Goal: Information Seeking & Learning: Learn about a topic

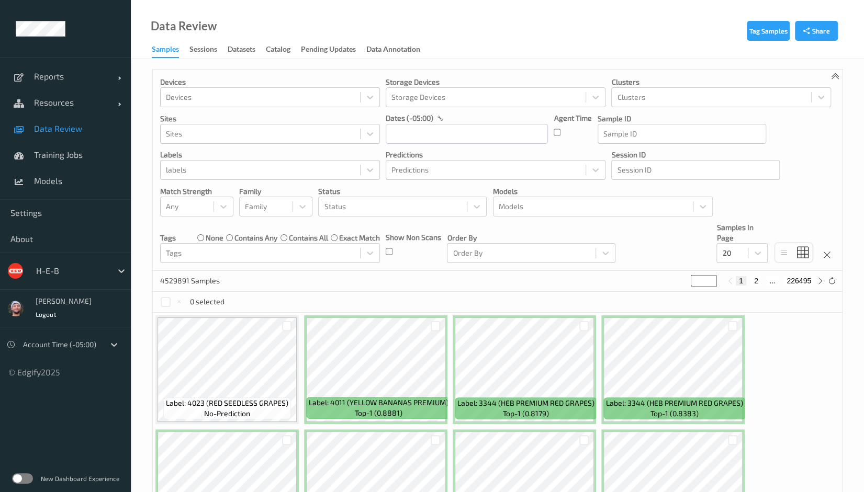
click at [48, 274] on div at bounding box center [71, 271] width 71 height 13
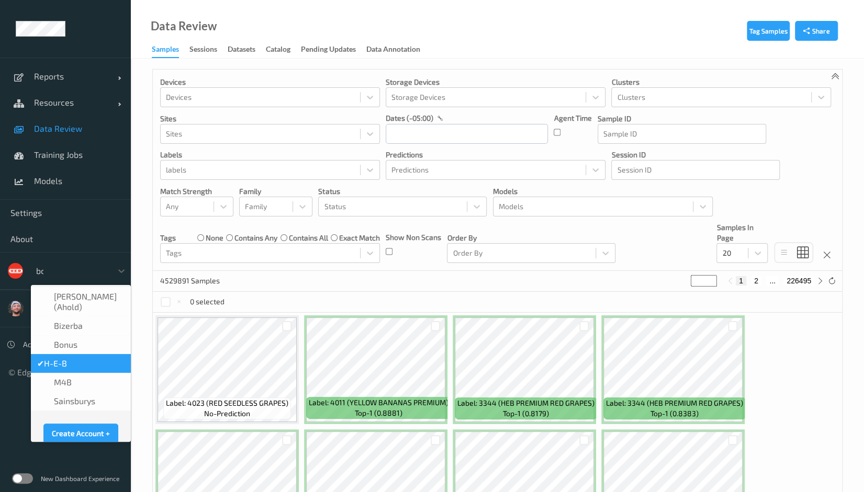
type input "bonu"
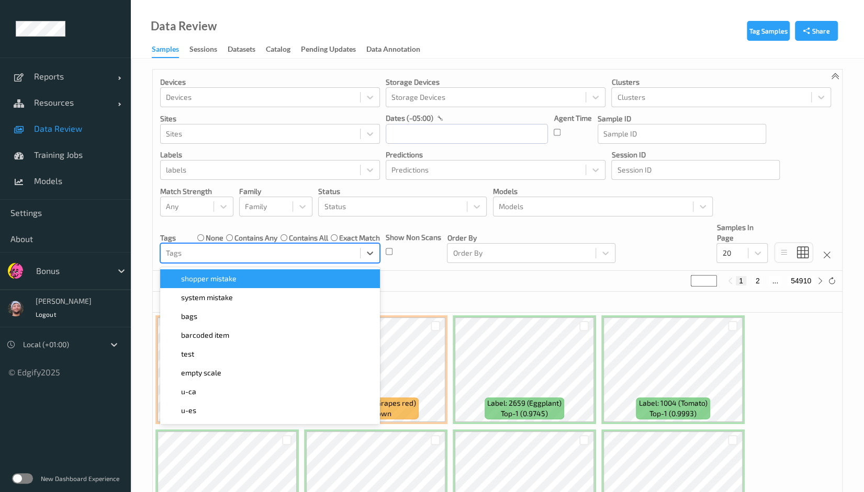
click at [316, 245] on div "Tags" at bounding box center [260, 253] width 199 height 17
click at [281, 284] on div "shopper mistake" at bounding box center [270, 279] width 220 height 19
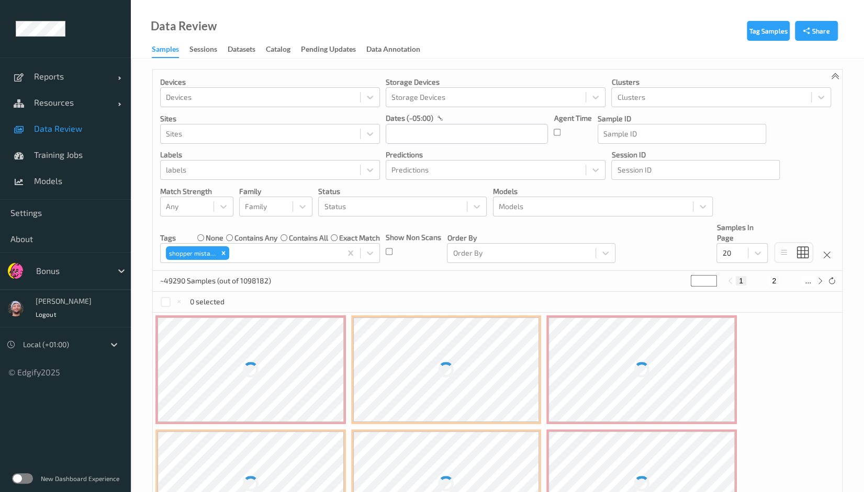
click at [416, 280] on div "~49290 Samples (out of 1098182) * 1 2 ..." at bounding box center [497, 281] width 689 height 21
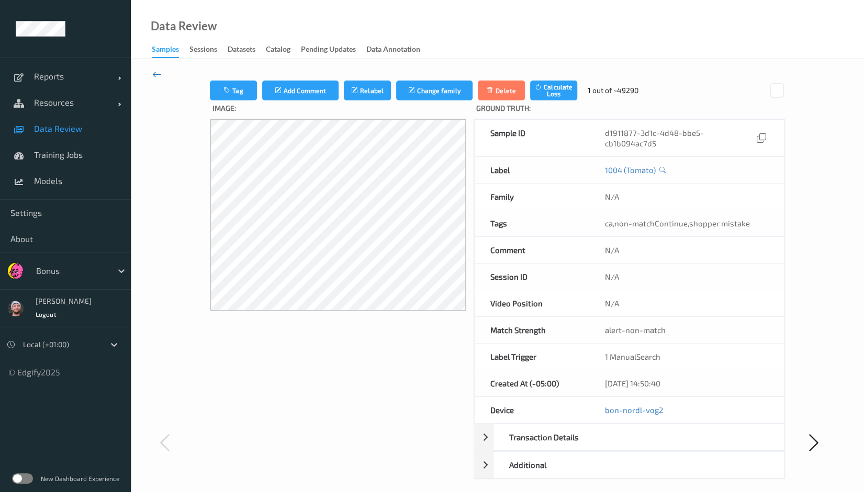
click at [153, 73] on icon at bounding box center [156, 75] width 9 height 12
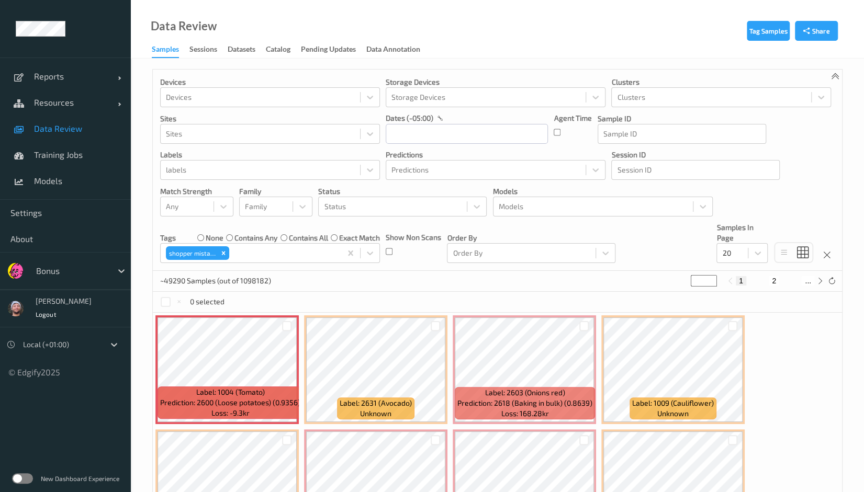
click at [209, 279] on p "~49290 Samples (out of 1098182)" at bounding box center [215, 281] width 111 height 10
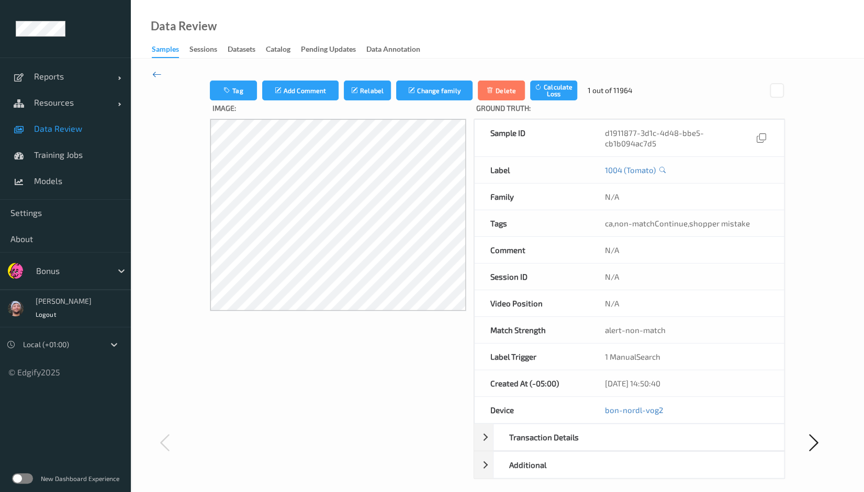
click at [158, 74] on icon at bounding box center [156, 75] width 9 height 12
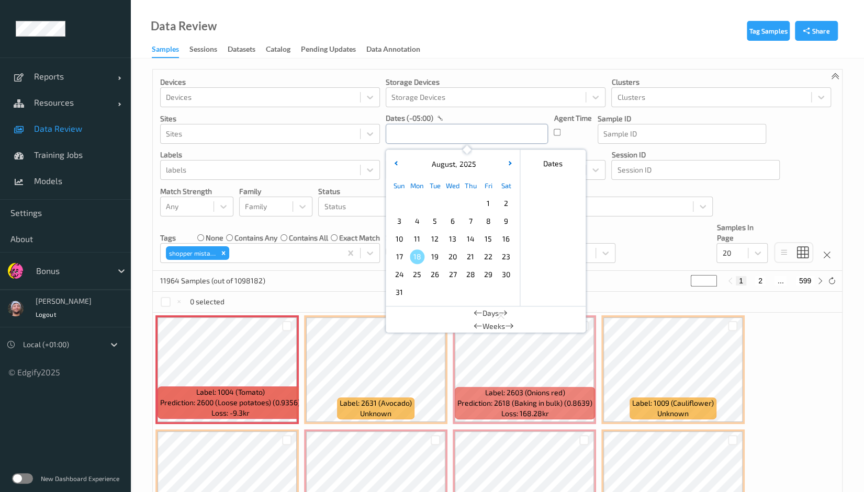
click at [461, 138] on input "text" at bounding box center [467, 134] width 162 height 20
click at [471, 242] on span "14" at bounding box center [470, 239] width 15 height 15
type input "14/08/2025 00:00 -> 14/08/2025 23:59"
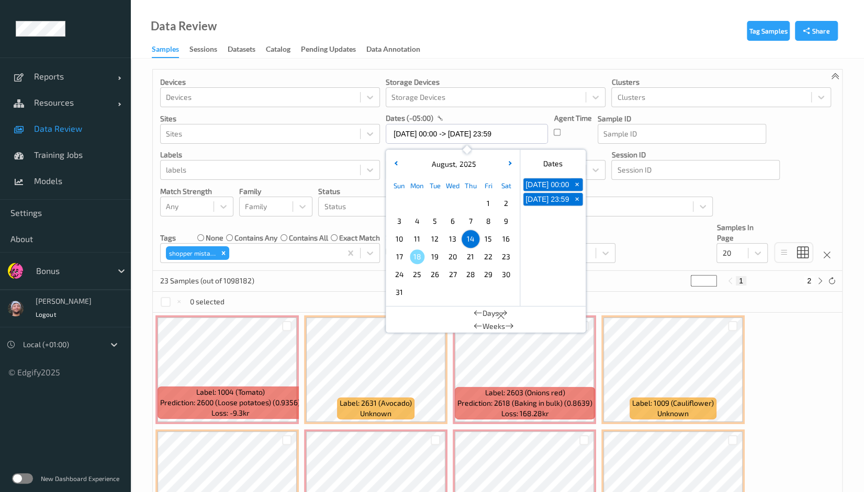
click at [641, 257] on div "Devices Devices Storage Devices Storage Devices Clusters Clusters Sites Sites d…" at bounding box center [497, 171] width 689 height 202
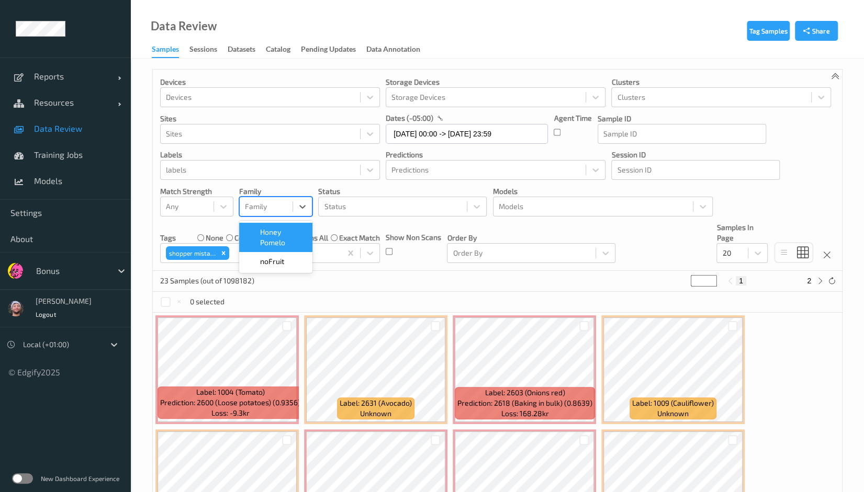
click at [261, 205] on div at bounding box center [266, 206] width 42 height 13
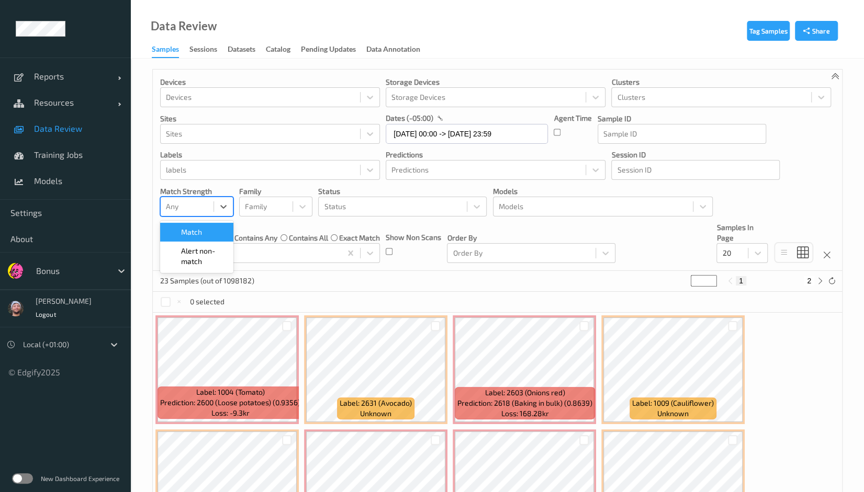
click at [190, 213] on div "Any" at bounding box center [187, 206] width 53 height 17
click at [197, 256] on span "Alert non-match" at bounding box center [204, 256] width 46 height 21
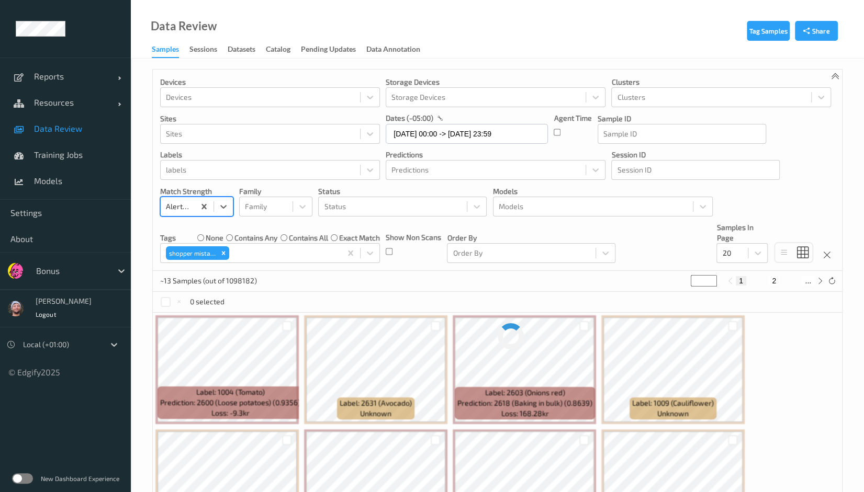
click at [270, 278] on div "~13 Samples (out of 1098182) * 1 2 ..." at bounding box center [497, 281] width 689 height 21
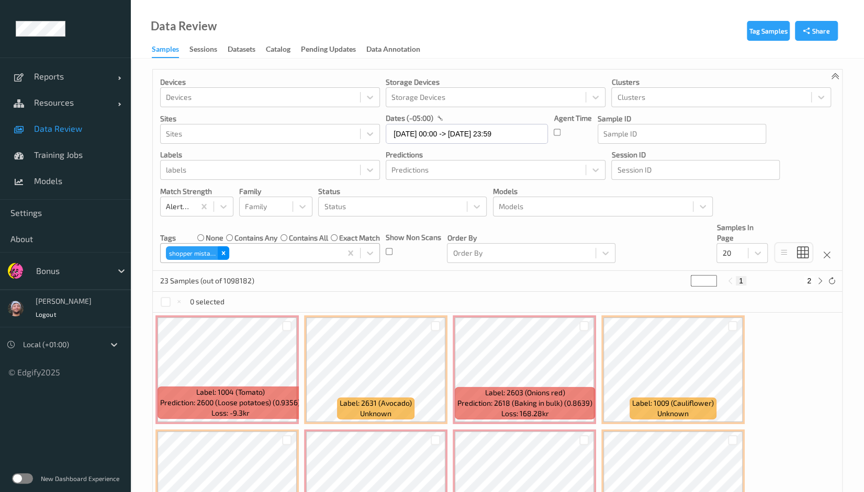
click at [220, 254] on icon "Remove shopper mistake" at bounding box center [223, 253] width 7 height 7
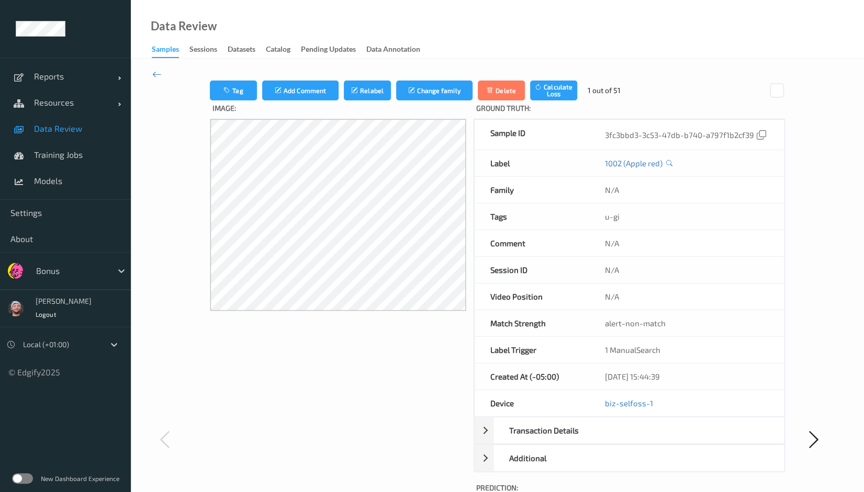
click at [494, 313] on div "Match Strength" at bounding box center [532, 323] width 115 height 26
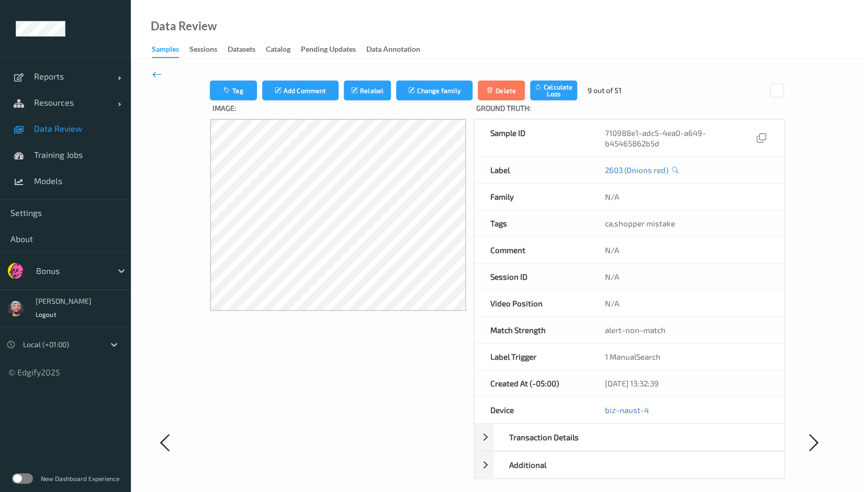
click at [159, 77] on icon at bounding box center [156, 75] width 9 height 12
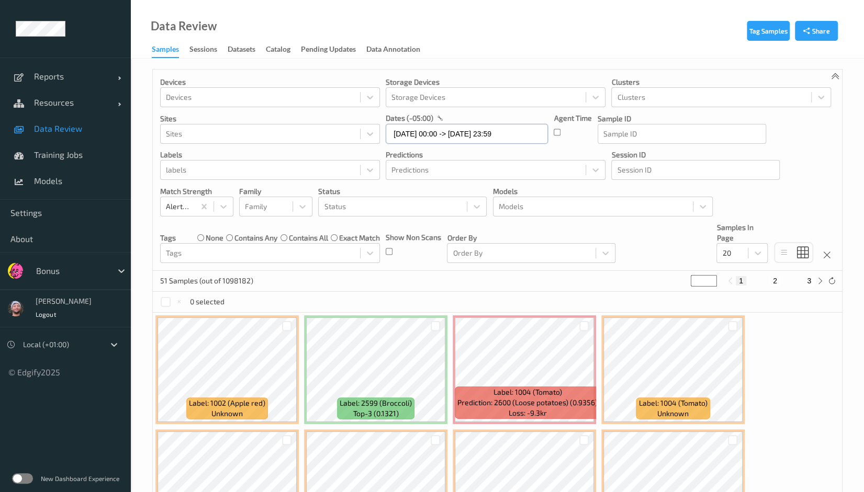
click at [440, 141] on input "14/08/2025 00:00 -> 14/08/2025 23:59" at bounding box center [467, 134] width 162 height 20
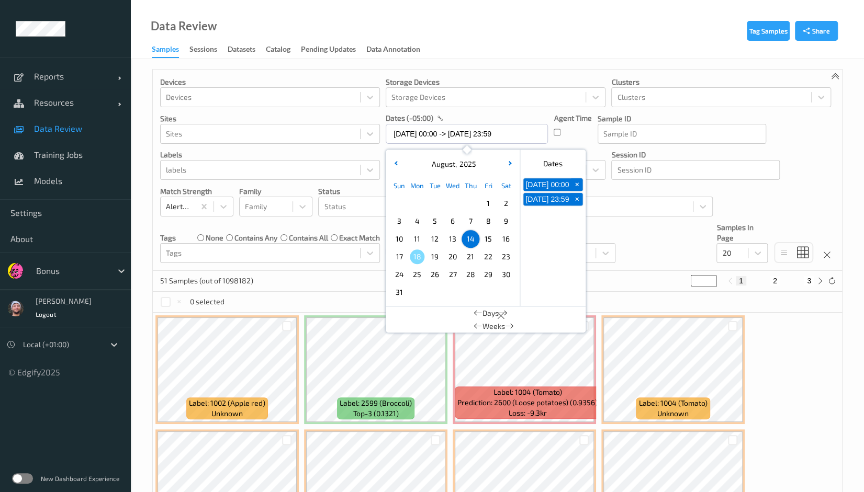
click at [485, 243] on span "15" at bounding box center [488, 239] width 15 height 15
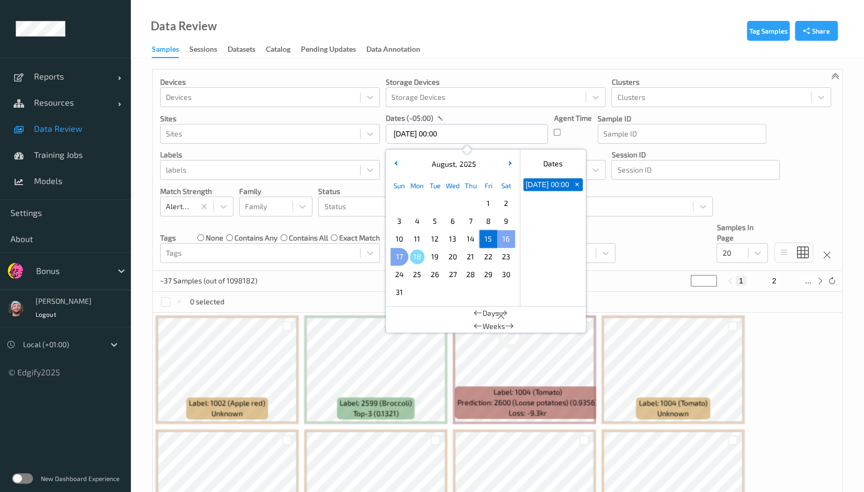
click at [401, 260] on span "17" at bounding box center [399, 257] width 15 height 15
type input "15/08/2025 00:00 -> 17/08/2025 23:59"
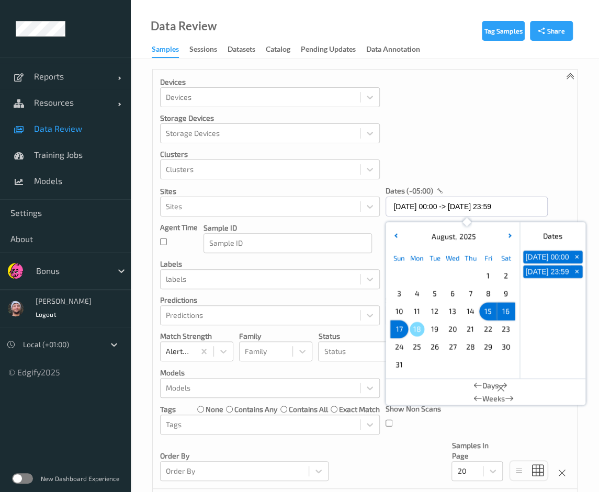
click at [462, 145] on div "Devices Devices Storage Devices Storage Devices Clusters Clusters Sites Sites d…" at bounding box center [365, 280] width 424 height 420
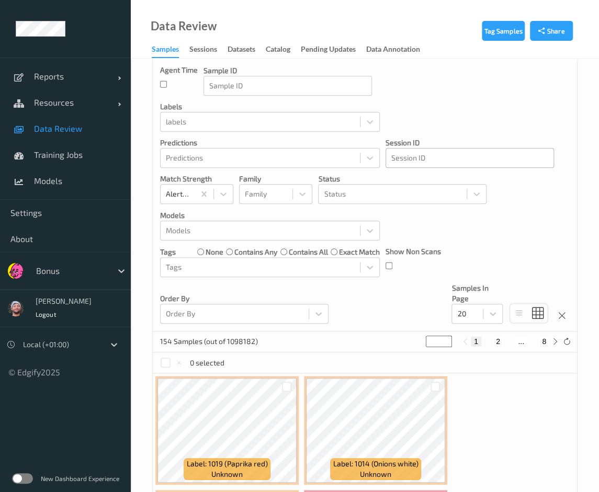
scroll to position [147, 0]
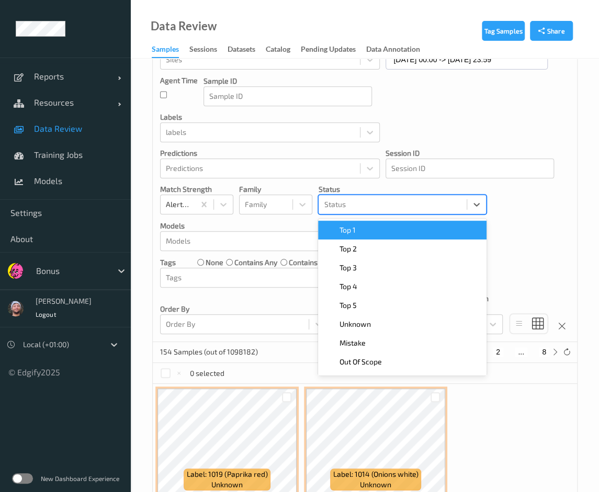
click at [357, 198] on div at bounding box center [393, 204] width 138 height 13
click at [363, 221] on div "Top 1" at bounding box center [402, 230] width 169 height 19
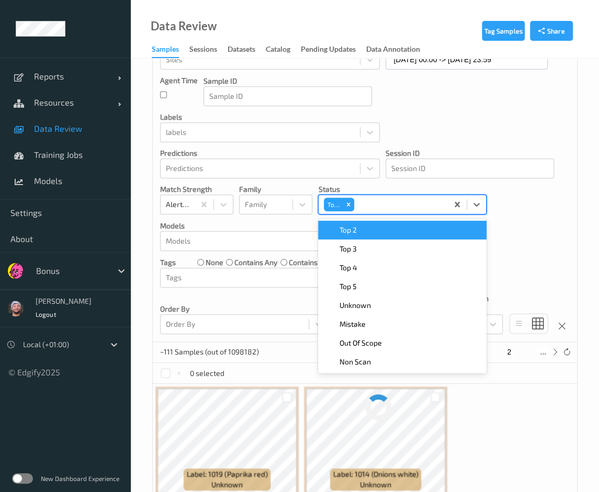
click at [364, 223] on div "Top 2" at bounding box center [402, 230] width 169 height 19
click at [364, 223] on div "Top 3" at bounding box center [402, 230] width 169 height 19
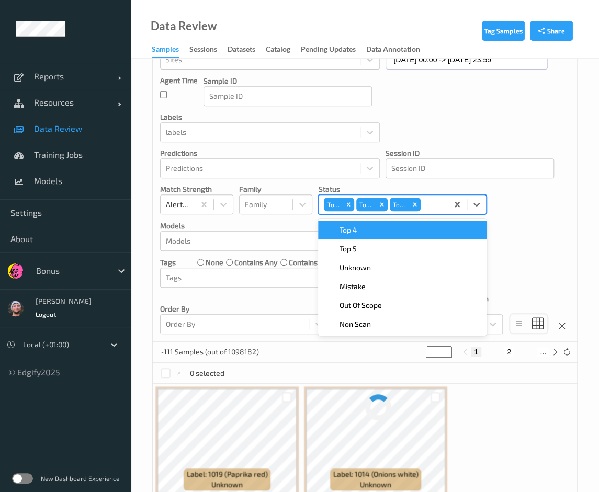
click at [517, 239] on div "Devices Devices Storage Devices Storage Devices Clusters Clusters Sites Sites d…" at bounding box center [365, 133] width 424 height 420
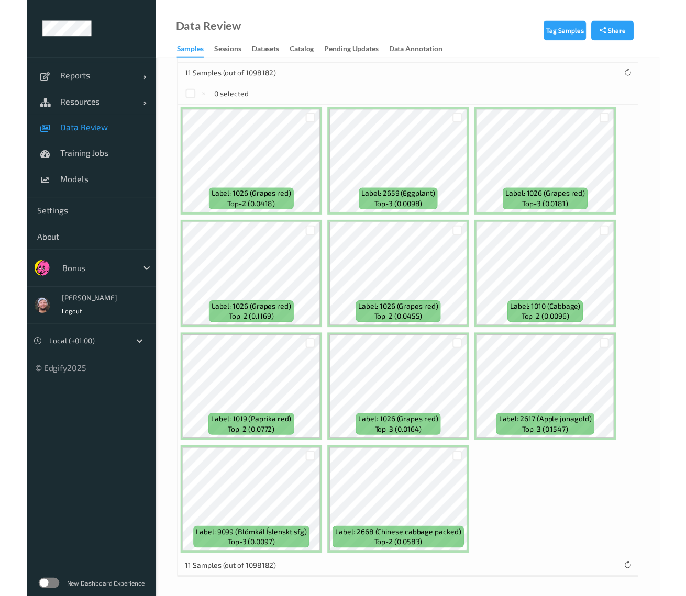
scroll to position [324, 0]
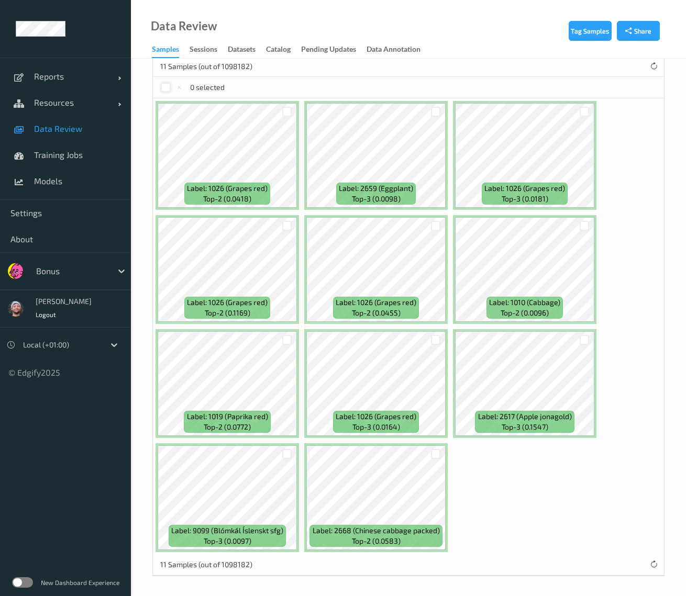
click at [166, 86] on div at bounding box center [166, 88] width 10 height 10
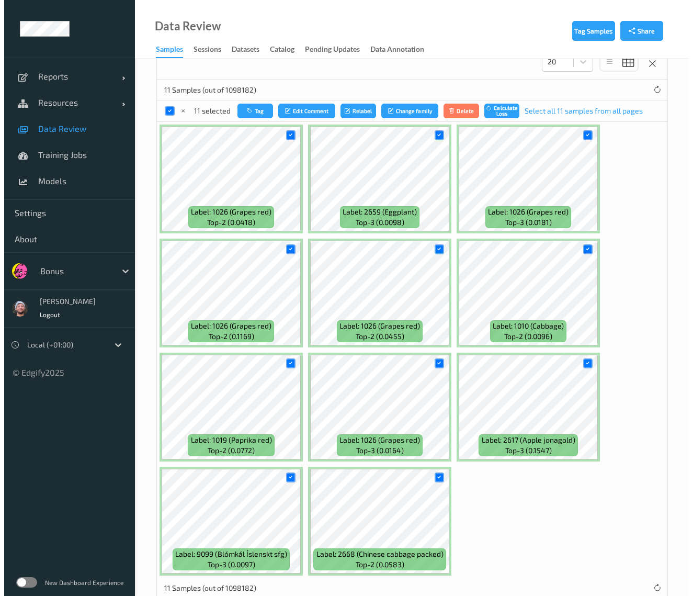
scroll to position [300, 0]
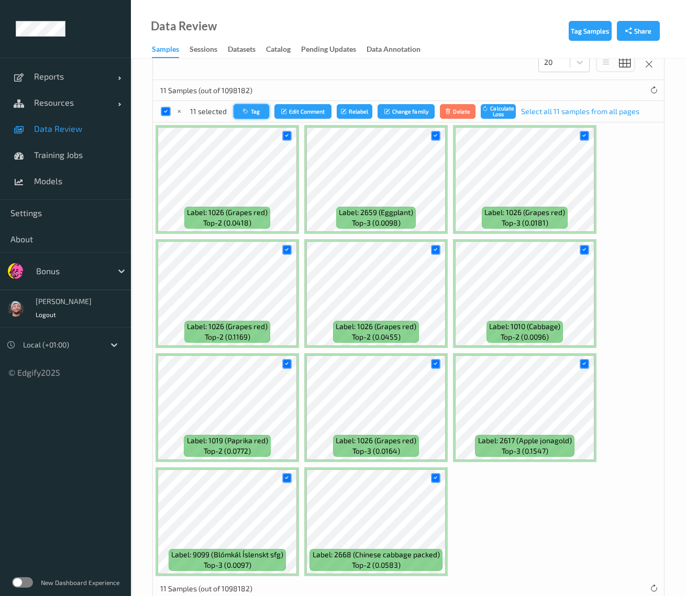
click at [243, 106] on button "Tag" at bounding box center [251, 111] width 36 height 15
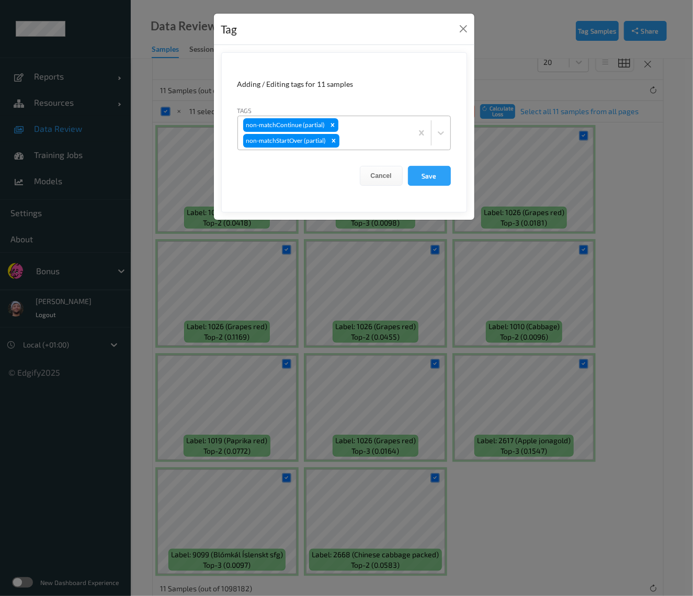
click at [353, 130] on div "non-matchContinue (partial) non-matchStartOver (partial)" at bounding box center [325, 132] width 174 height 33
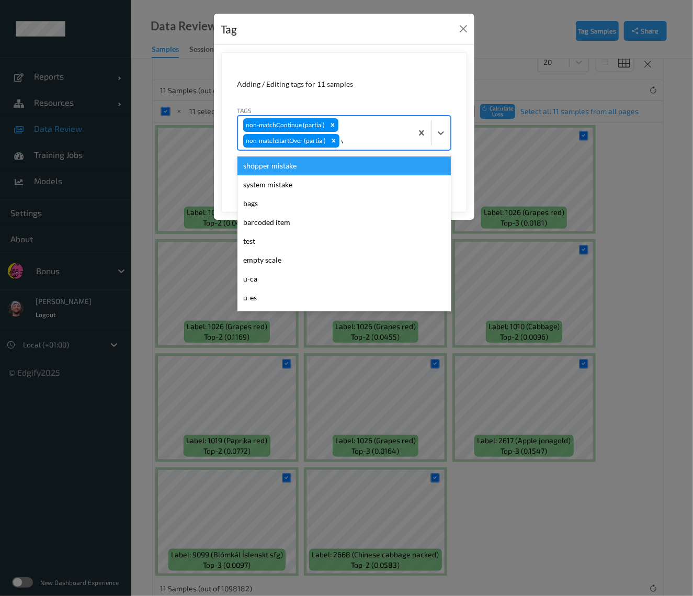
type input "wa"
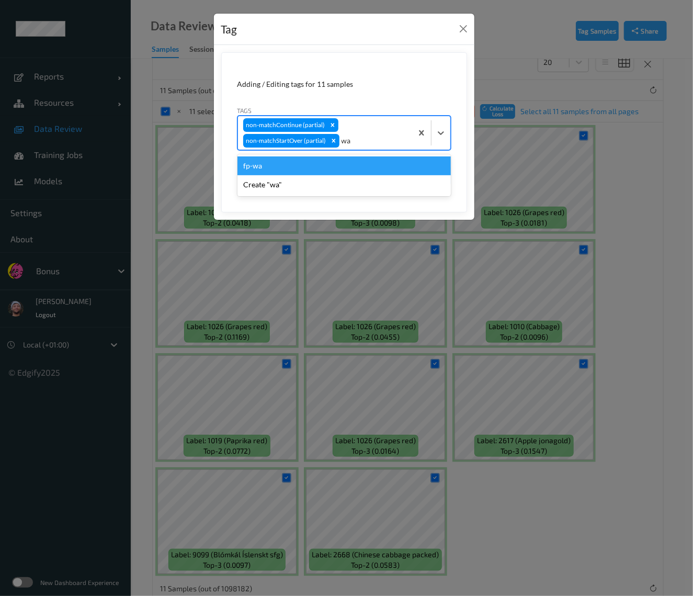
click at [332, 169] on div "fp-wa" at bounding box center [345, 165] width 214 height 19
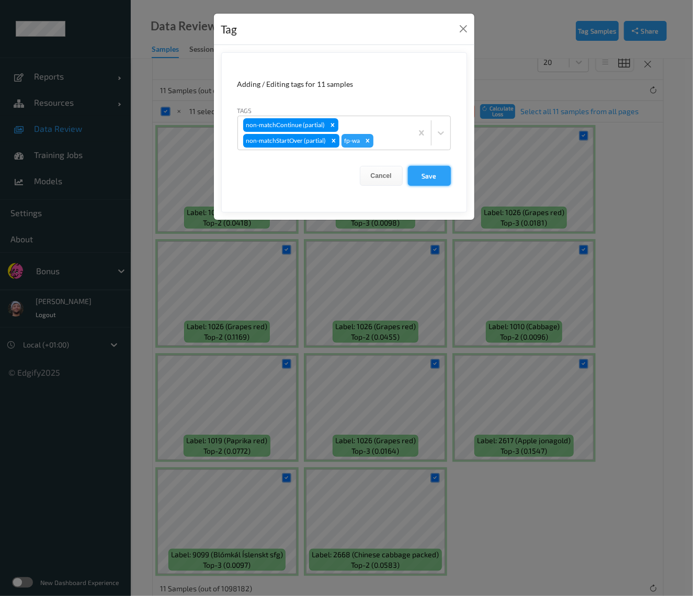
click at [416, 174] on button "Save" at bounding box center [429, 176] width 43 height 20
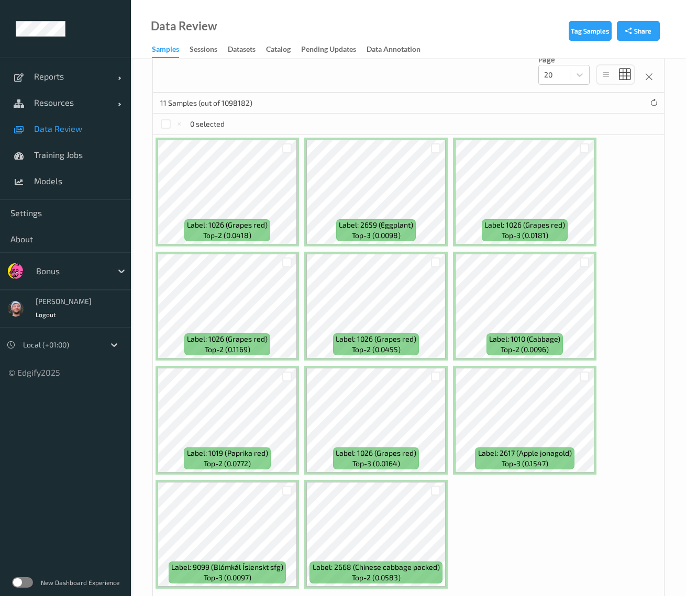
scroll to position [0, 0]
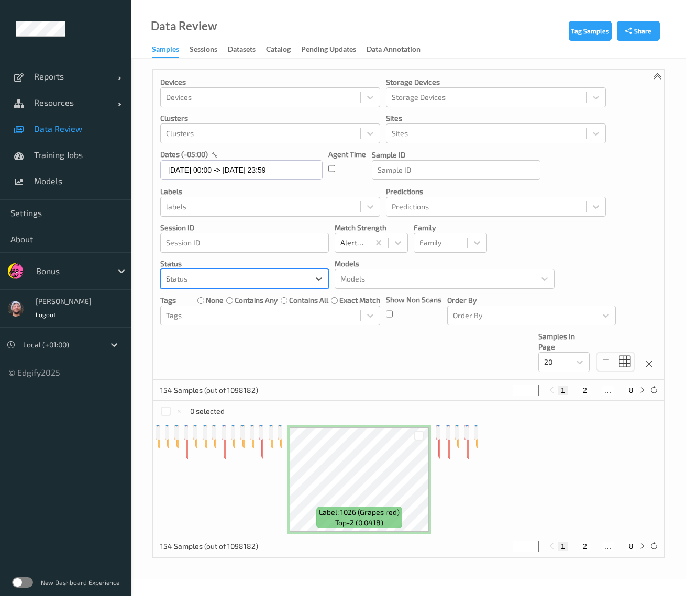
type input "mis"
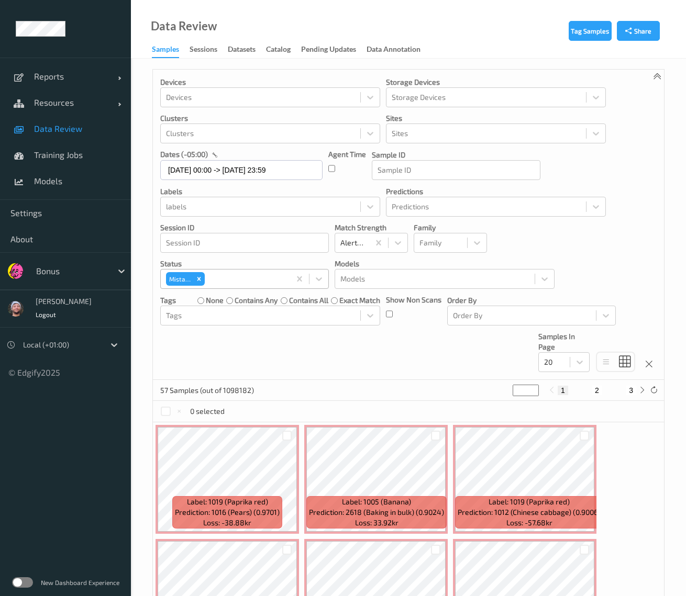
click at [354, 361] on div "Devices Devices Storage Devices Storage Devices Clusters Clusters Sites Sites d…" at bounding box center [408, 225] width 511 height 310
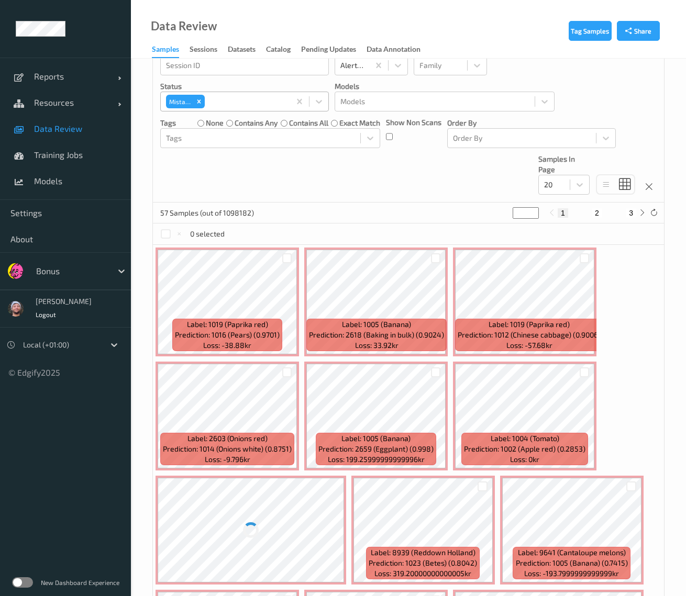
scroll to position [178, 0]
click at [566, 188] on div "20" at bounding box center [554, 184] width 31 height 17
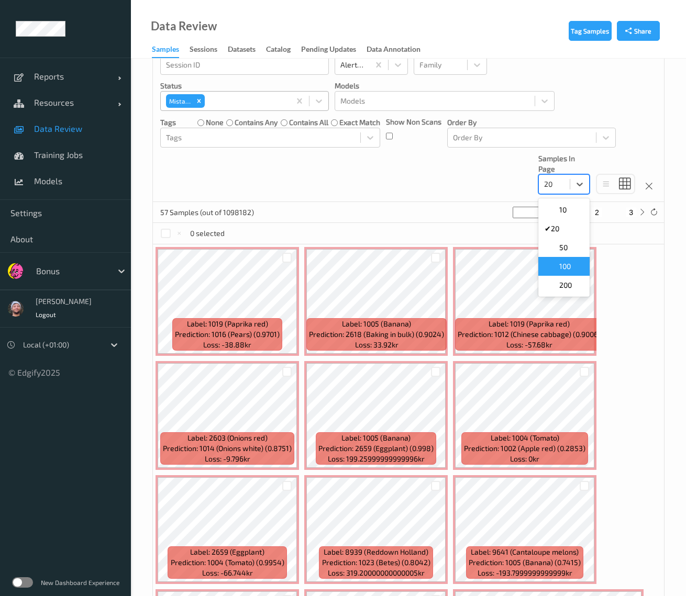
click at [568, 263] on span "100" at bounding box center [565, 266] width 12 height 10
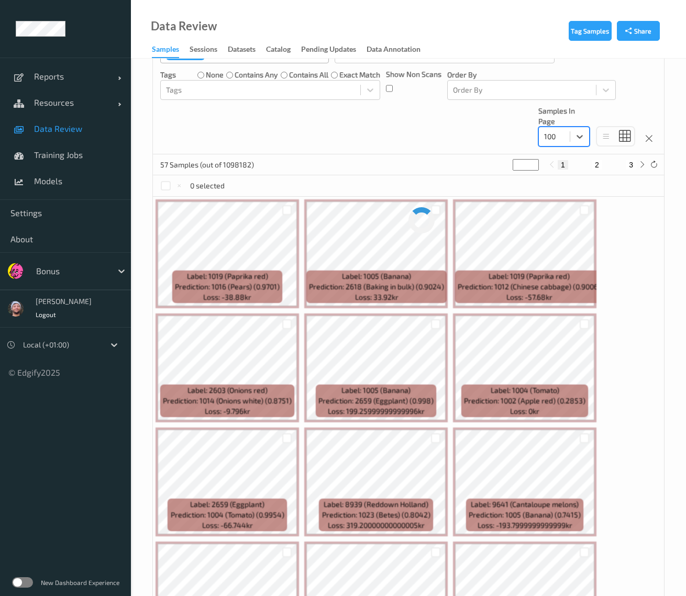
scroll to position [226, 0]
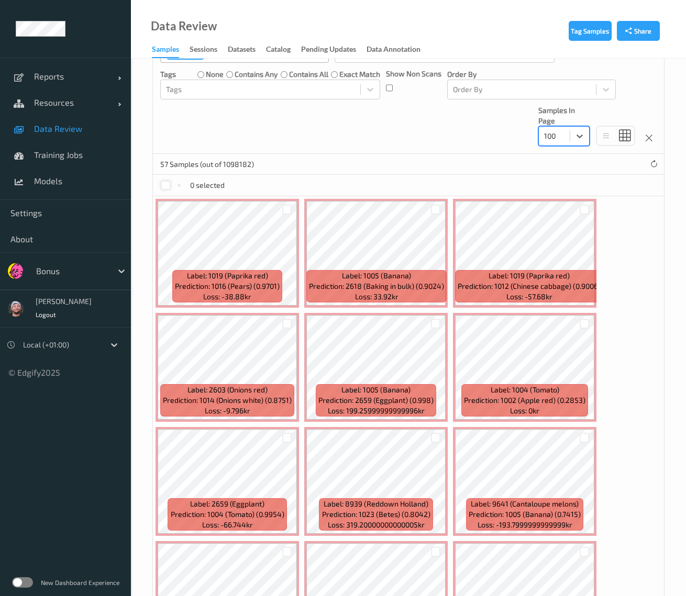
click at [169, 185] on div at bounding box center [166, 186] width 10 height 10
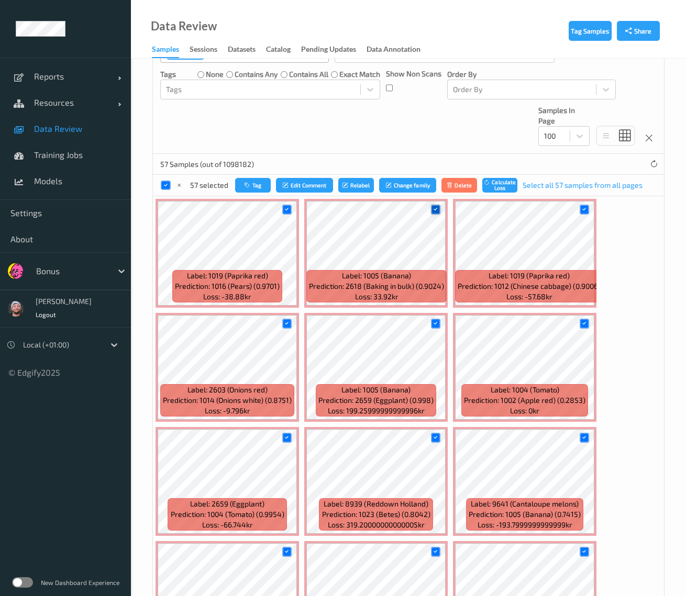
click at [433, 207] on icon at bounding box center [435, 209] width 7 height 7
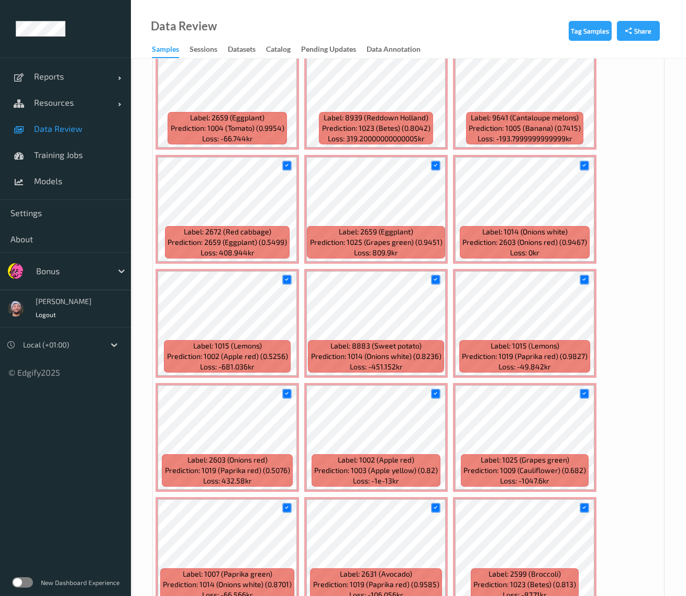
scroll to position [628, 0]
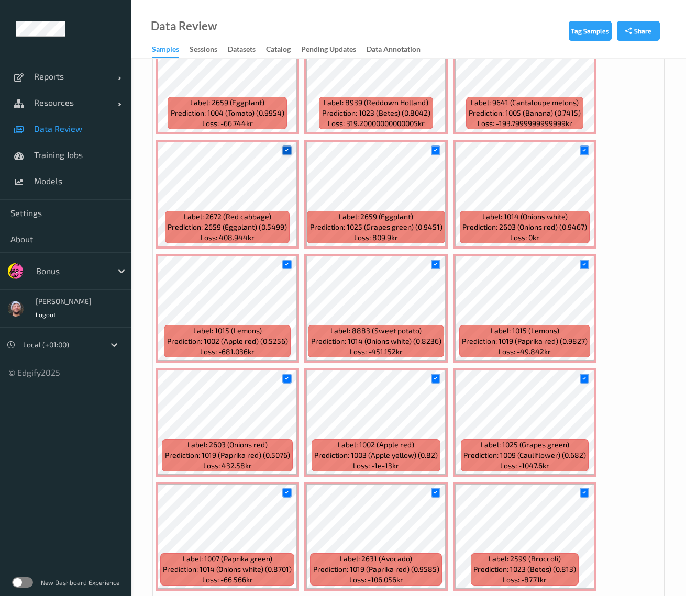
click at [288, 148] on icon at bounding box center [286, 150] width 7 height 7
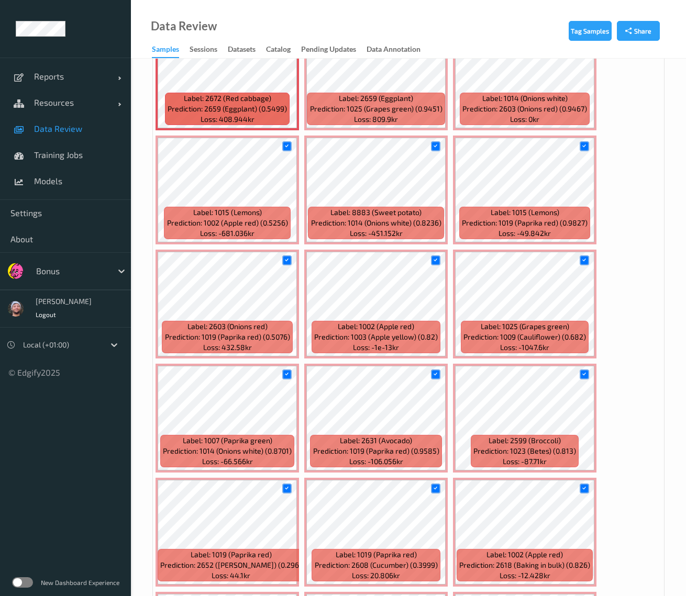
scroll to position [767, 0]
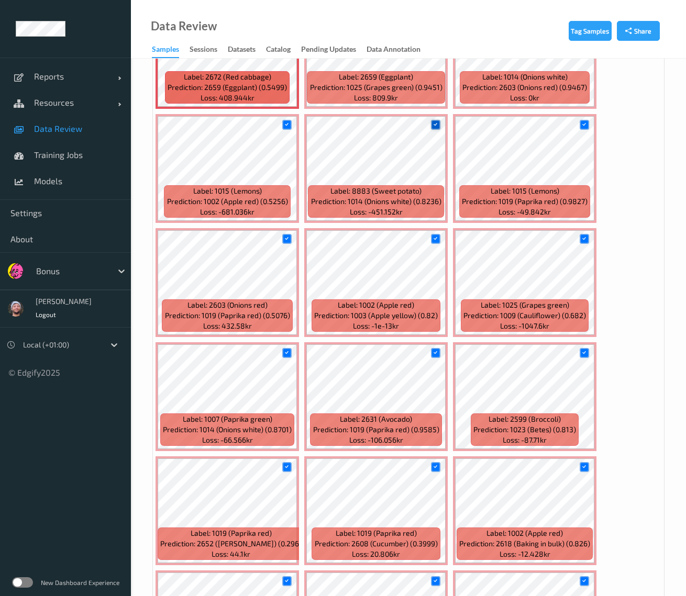
click at [438, 124] on icon at bounding box center [435, 124] width 7 height 7
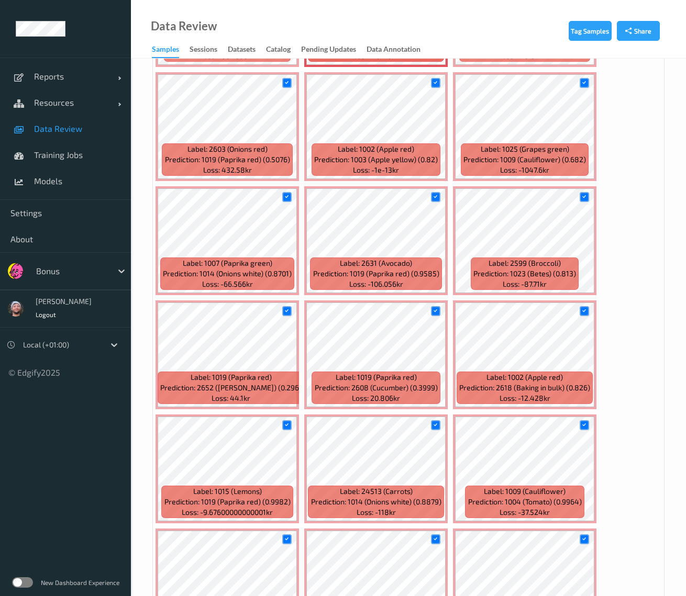
scroll to position [924, 0]
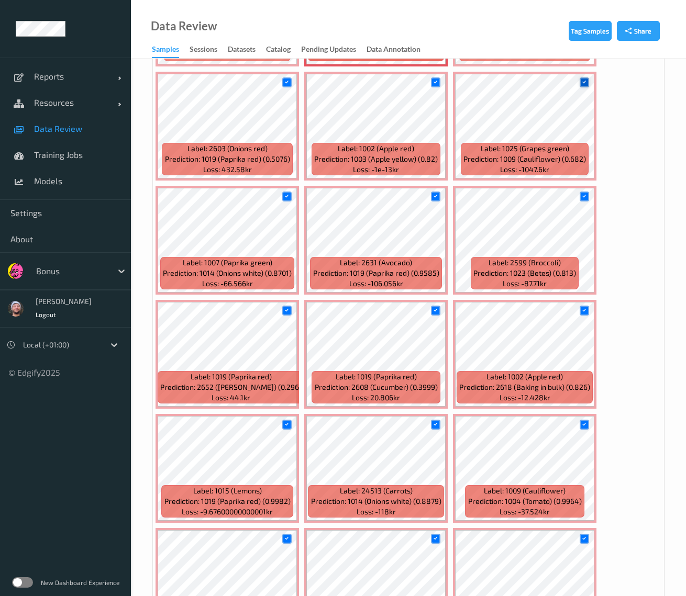
click at [584, 81] on icon at bounding box center [583, 82] width 7 height 7
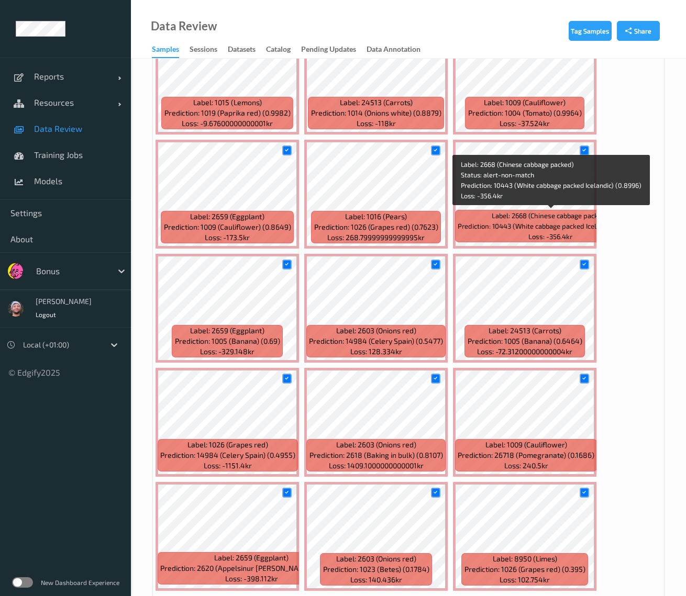
scroll to position [1313, 0]
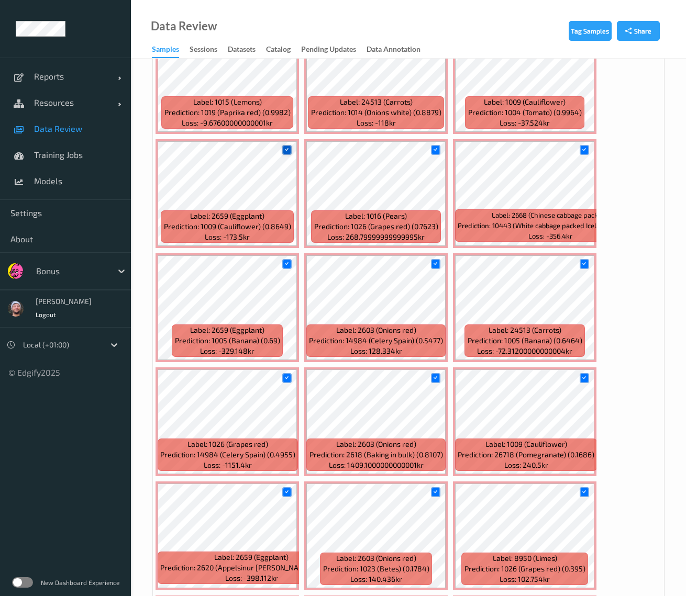
click at [286, 151] on icon at bounding box center [286, 150] width 7 height 7
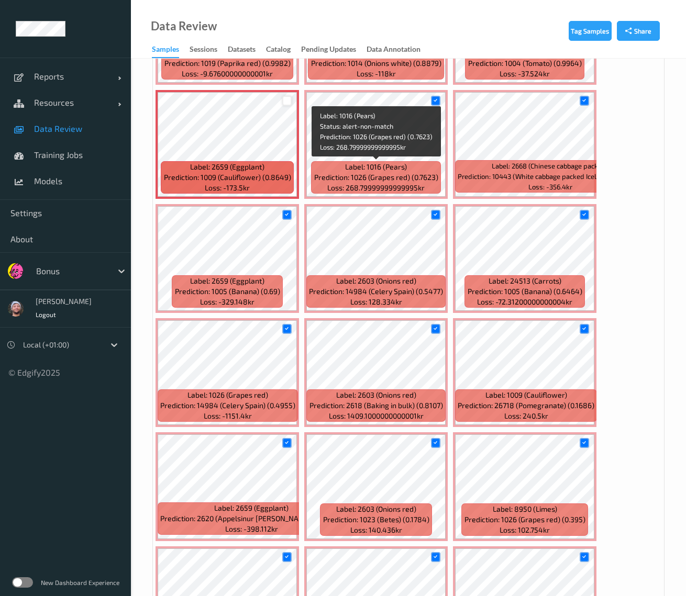
scroll to position [1362, 0]
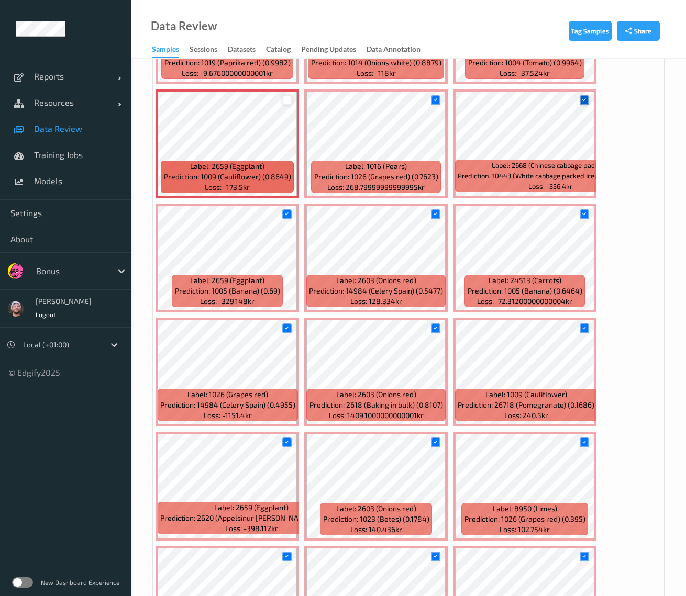
click at [582, 99] on icon at bounding box center [583, 100] width 7 height 7
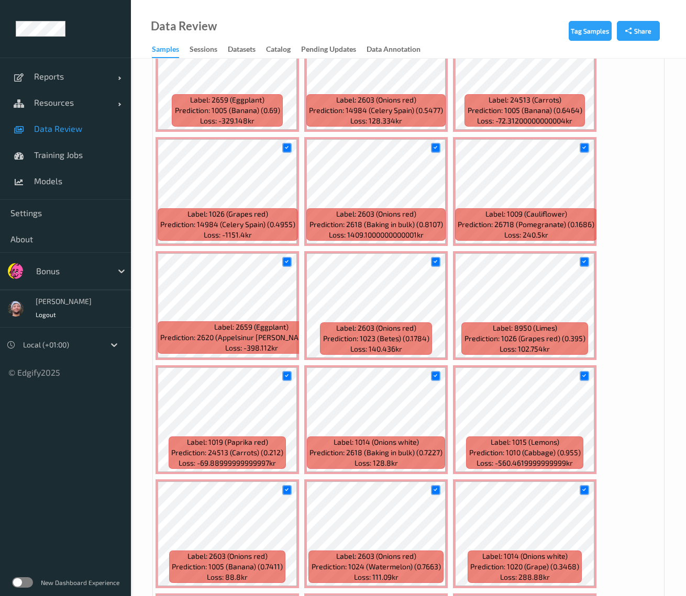
scroll to position [1547, 0]
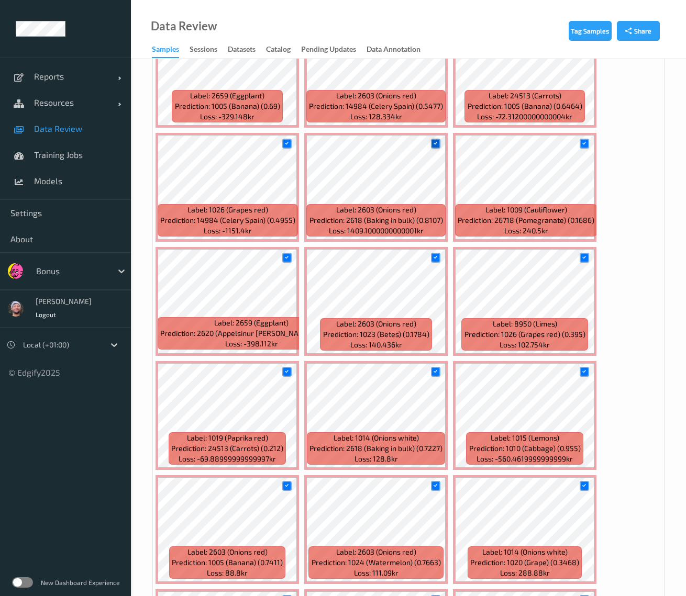
click at [433, 145] on icon at bounding box center [435, 143] width 7 height 7
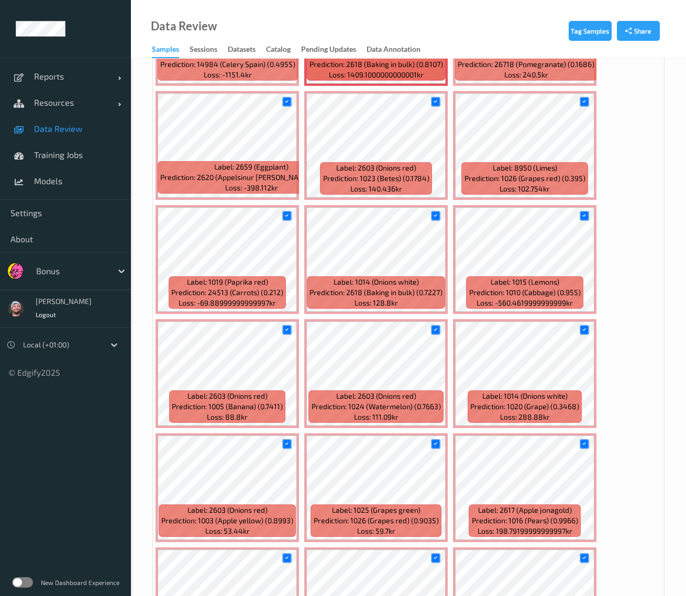
scroll to position [1705, 0]
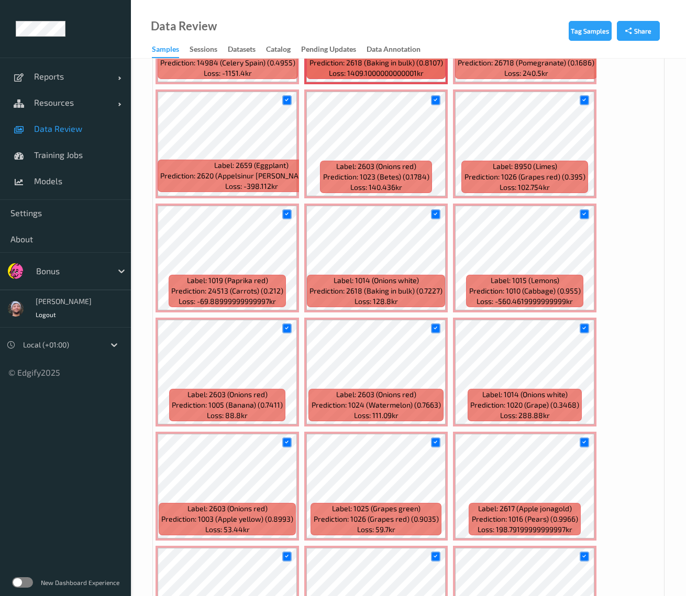
click at [436, 93] on div at bounding box center [436, 100] width 20 height 17
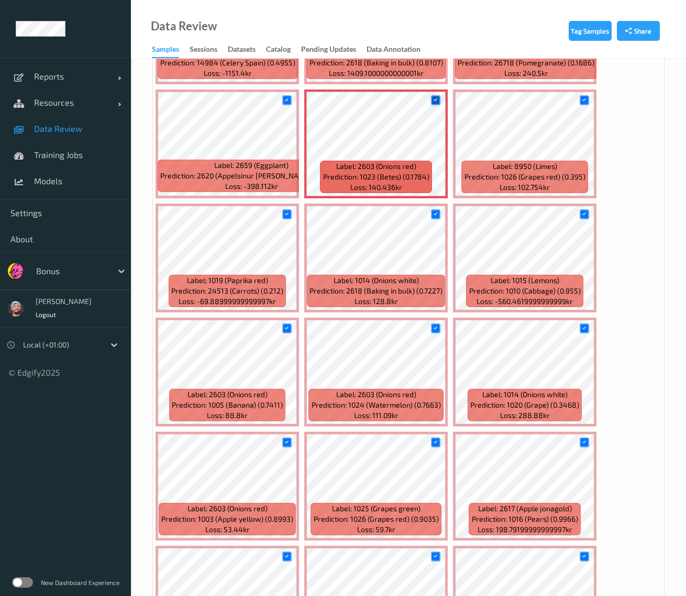
click at [436, 97] on icon at bounding box center [435, 100] width 7 height 7
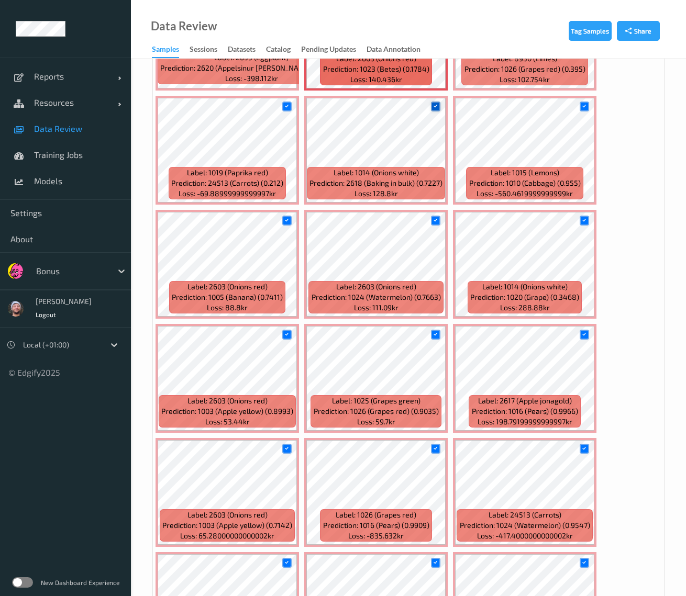
click at [434, 104] on icon at bounding box center [435, 106] width 7 height 7
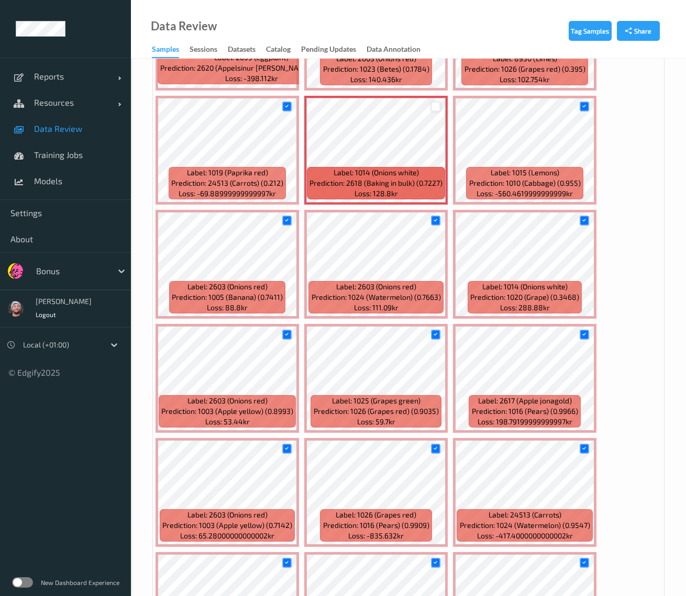
scroll to position [1873, 0]
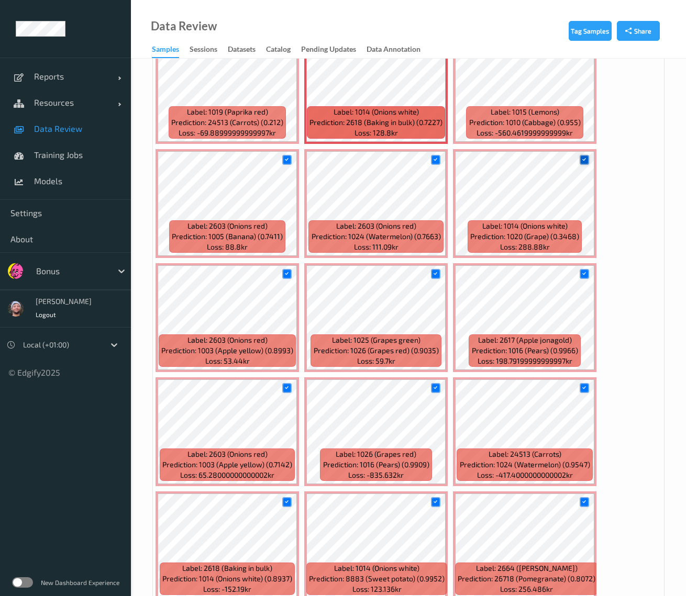
click at [581, 160] on icon at bounding box center [583, 159] width 7 height 7
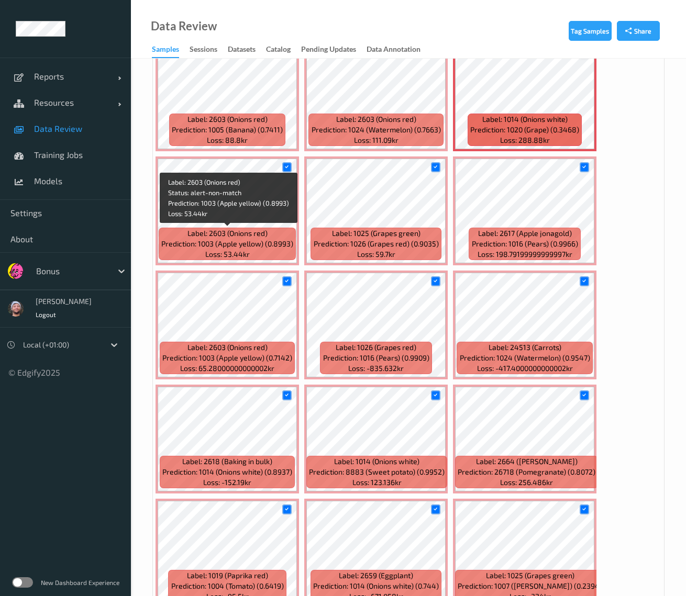
scroll to position [2035, 0]
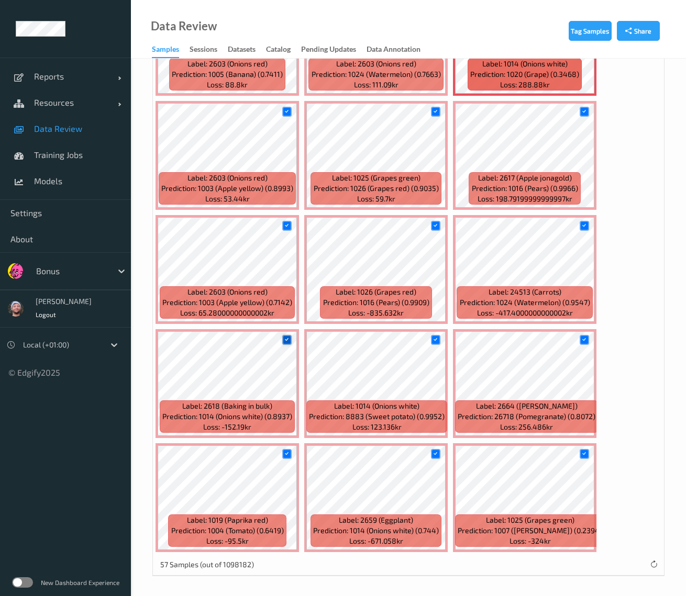
click at [287, 338] on icon at bounding box center [286, 340] width 7 height 7
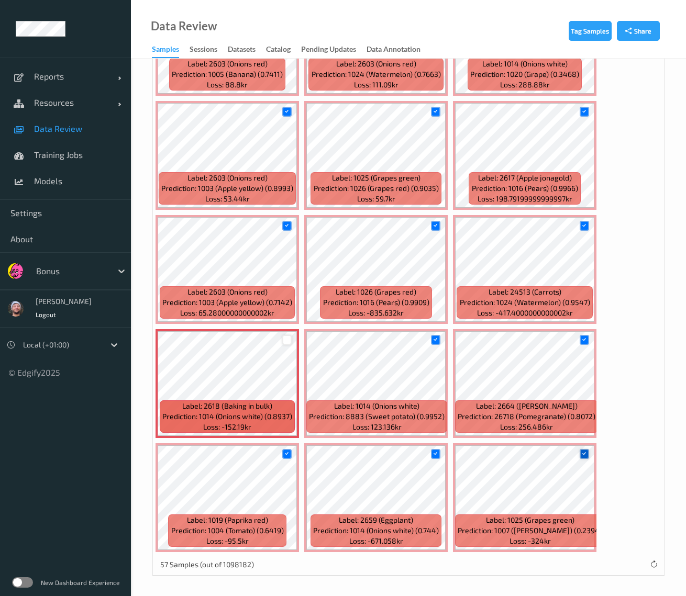
click at [584, 453] on icon at bounding box center [583, 454] width 7 height 7
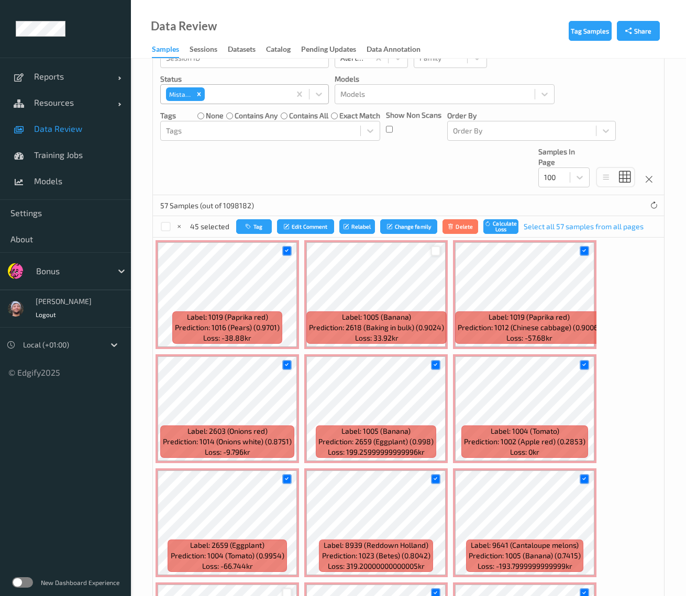
scroll to position [211, 0]
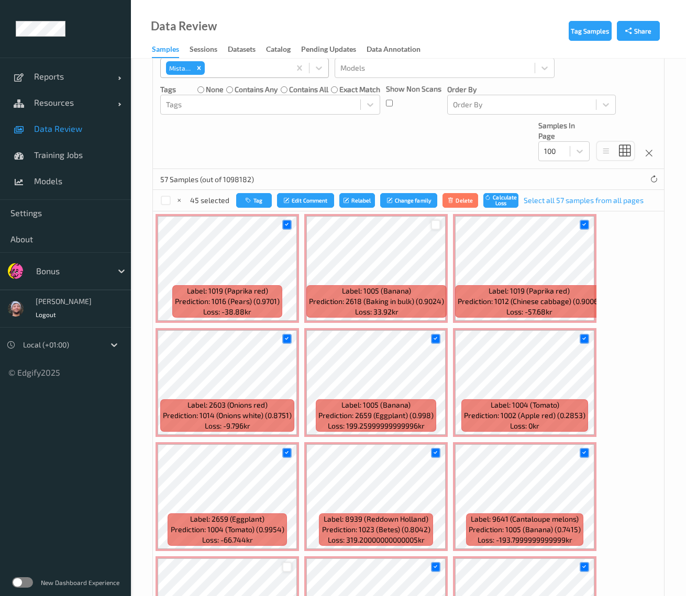
click at [276, 157] on div "Devices Devices Storage Devices Storage Devices Clusters Clusters Sites Sites d…" at bounding box center [408, 14] width 511 height 310
click at [192, 135] on div "Devices Devices Storage Devices Storage Devices Clusters Clusters Sites Sites d…" at bounding box center [408, 14] width 511 height 310
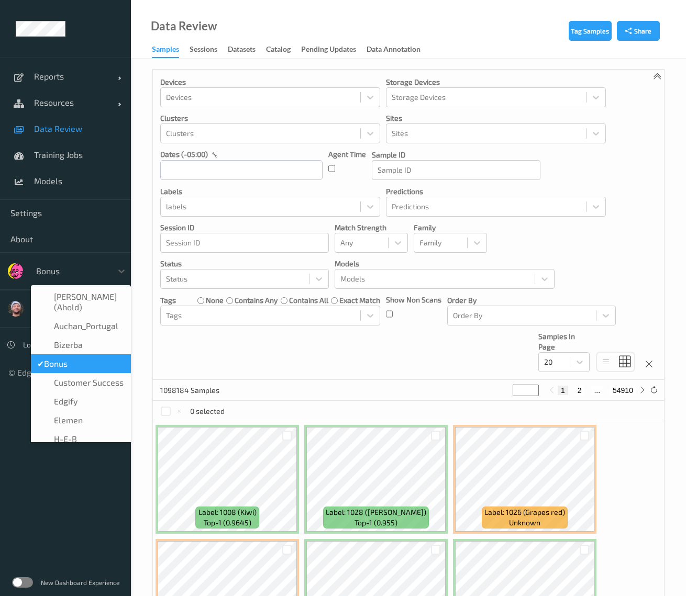
click at [69, 263] on div "Bonus" at bounding box center [71, 271] width 81 height 17
type input "h-"
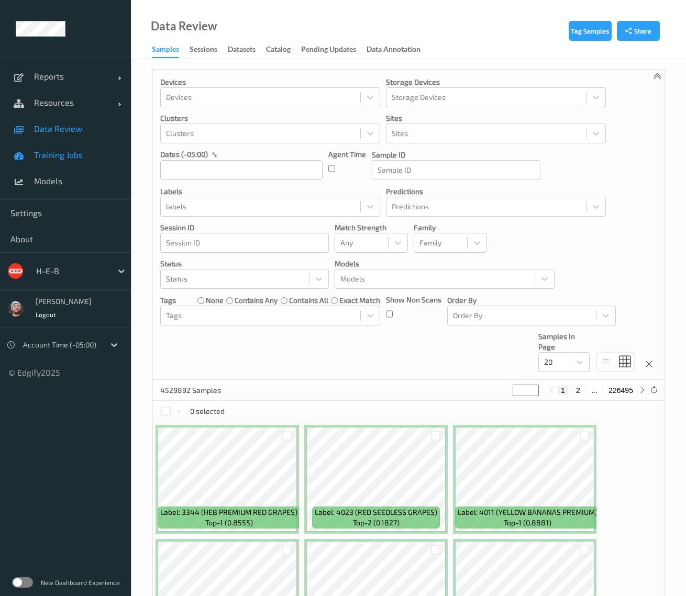
click at [82, 144] on link "Training Jobs" at bounding box center [65, 155] width 131 height 26
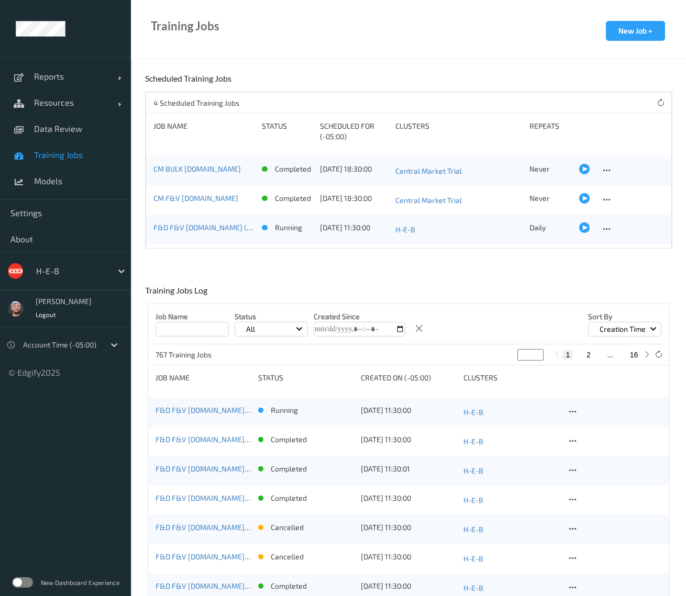
scroll to position [55, 0]
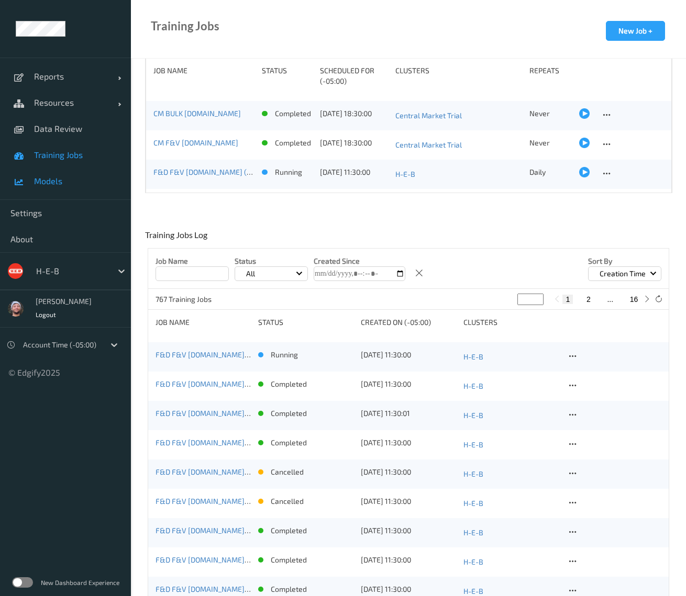
click at [85, 183] on span "Models" at bounding box center [77, 181] width 86 height 10
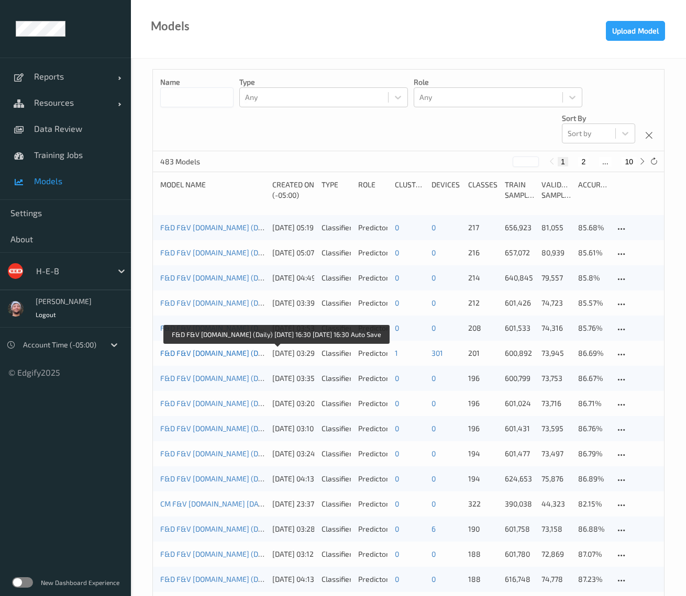
click at [252, 352] on link "F&D F&V v4.5.ST (Daily) 2025-08-03 16:30 2025-08-03 16:30 Auto Save" at bounding box center [276, 353] width 232 height 9
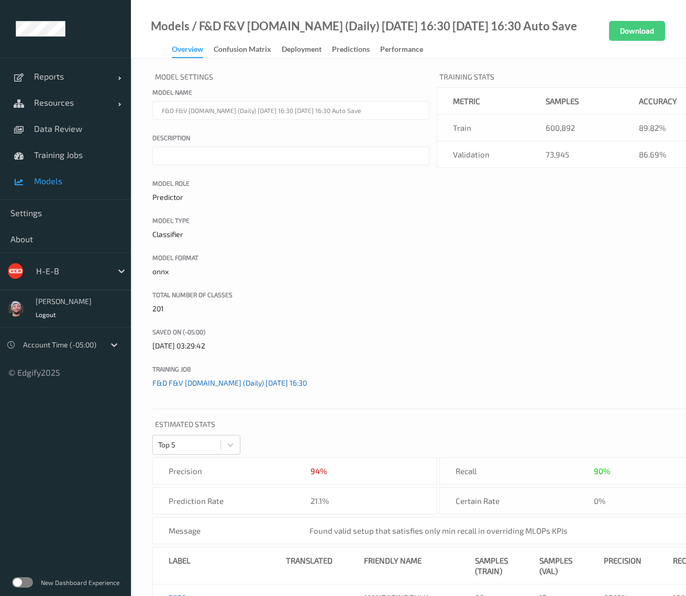
click at [210, 379] on link "F&D F&V v4.5.ST (Daily) 2025-08-03 16:30" at bounding box center [229, 382] width 154 height 9
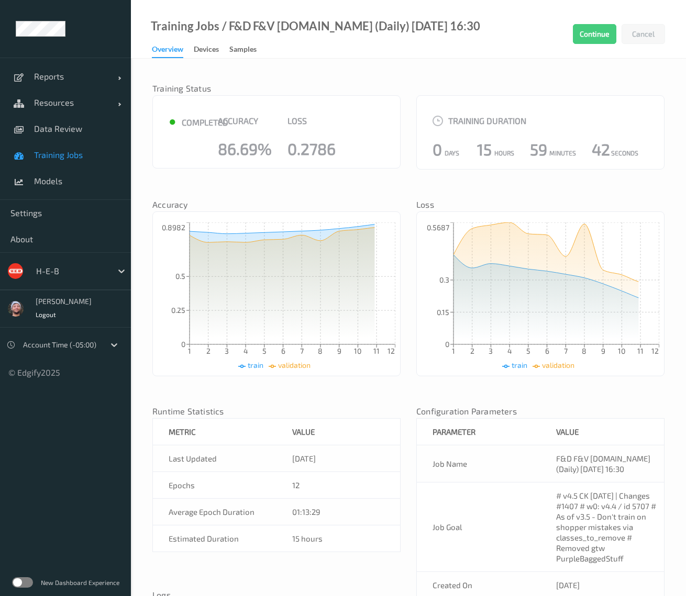
scroll to position [117, 0]
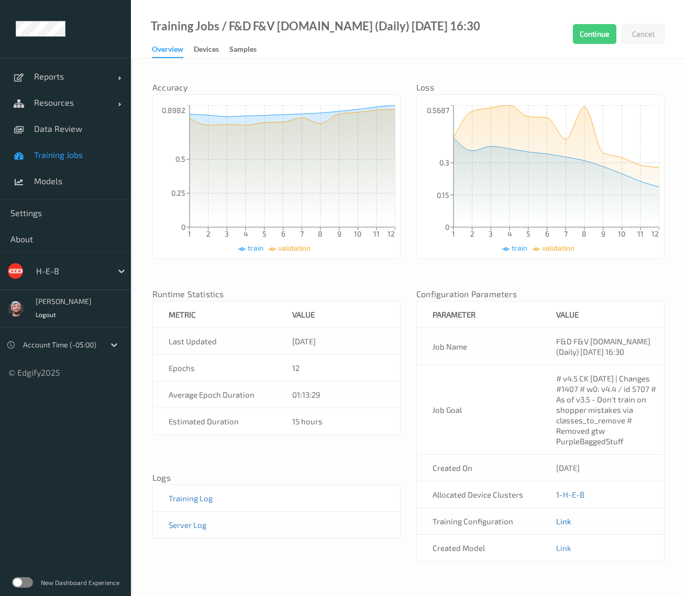
click at [564, 521] on link "Link" at bounding box center [563, 521] width 15 height 9
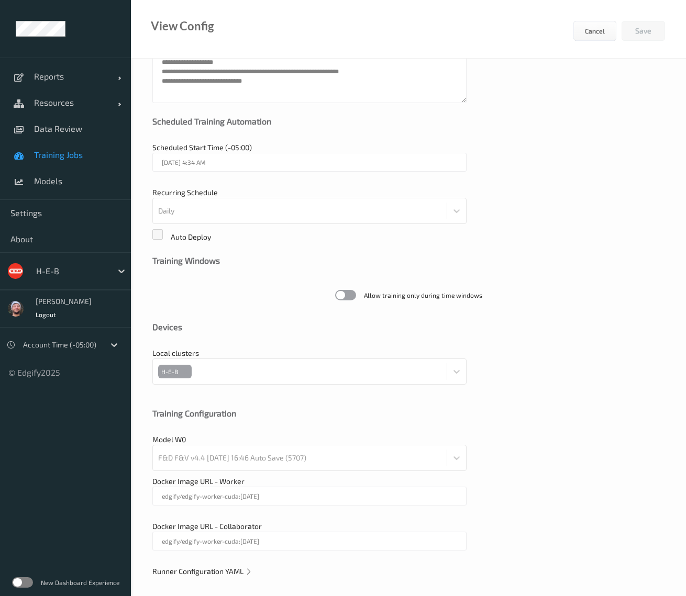
scroll to position [123, 0]
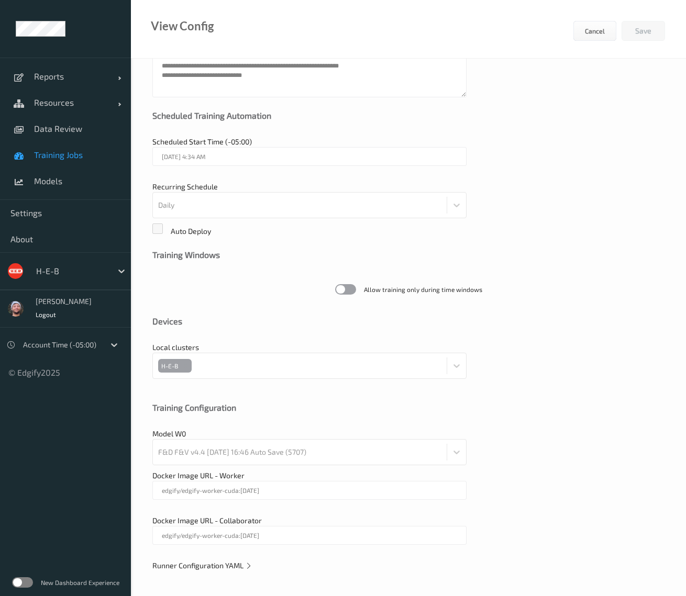
click at [230, 556] on div "**********" at bounding box center [408, 267] width 555 height 662
click at [234, 561] on span "Runner Configuration YAML" at bounding box center [202, 565] width 100 height 9
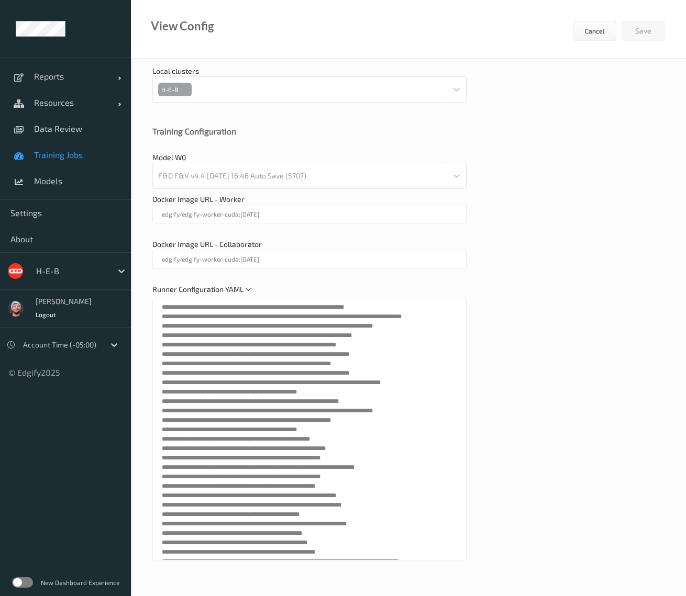
scroll to position [393, 0]
